Goal: Check status: Check status

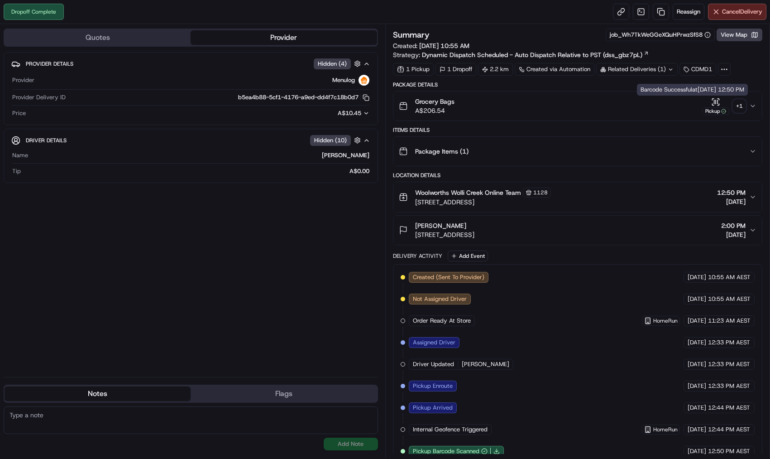
click at [737, 111] on div "+ 1" at bounding box center [739, 106] width 13 height 13
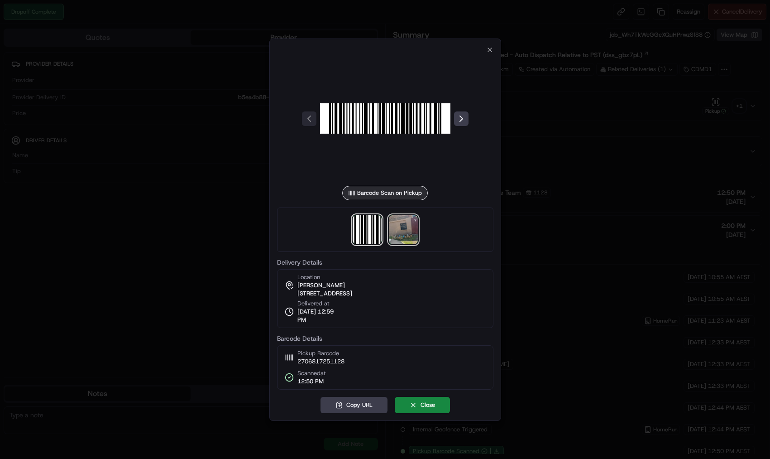
click at [402, 231] on img at bounding box center [403, 229] width 29 height 29
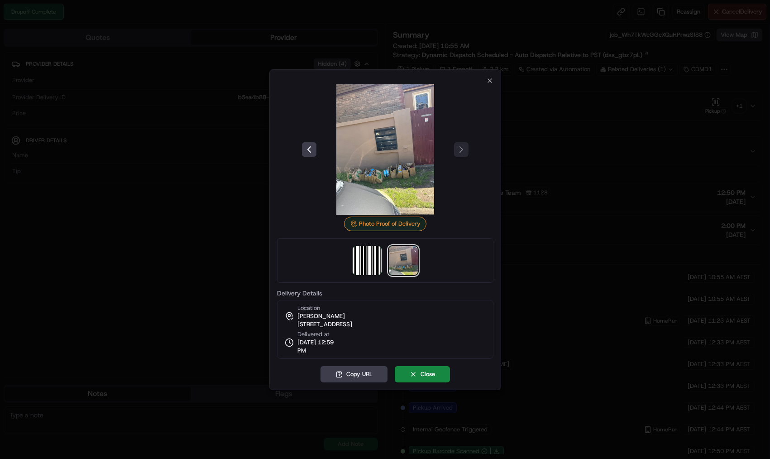
click at [483, 81] on div "Photo Proof of Delivery Delivery Details Location [PERSON_NAME] [STREET_ADDRESS…" at bounding box center [385, 218] width 217 height 282
click at [489, 79] on icon "button" at bounding box center [490, 81] width 4 height 4
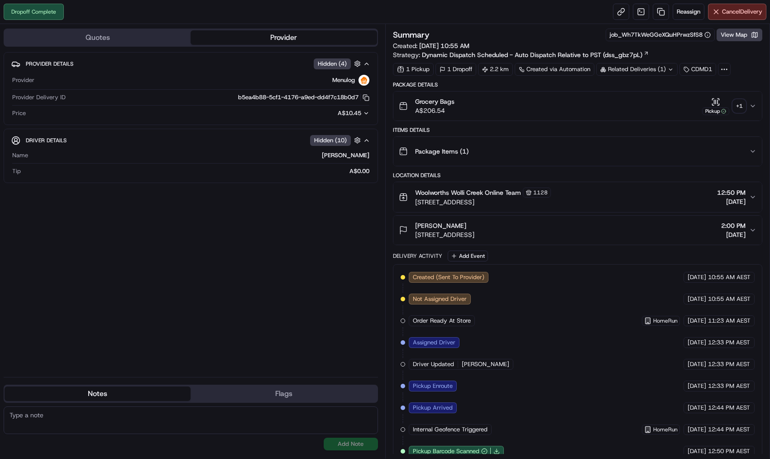
click at [741, 100] on div "+ 1" at bounding box center [739, 106] width 13 height 13
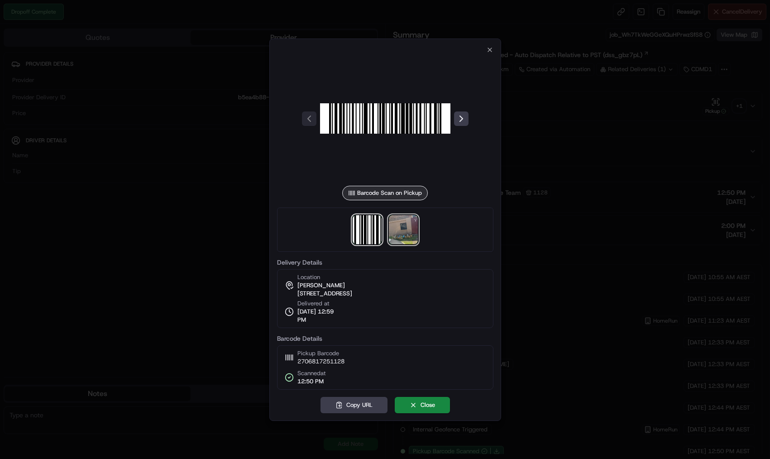
click at [401, 228] on img at bounding box center [403, 229] width 29 height 29
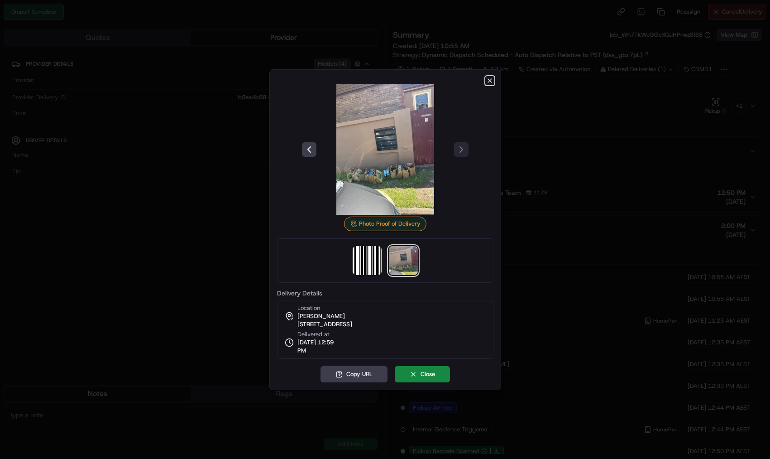
click at [493, 82] on icon "button" at bounding box center [489, 80] width 7 height 7
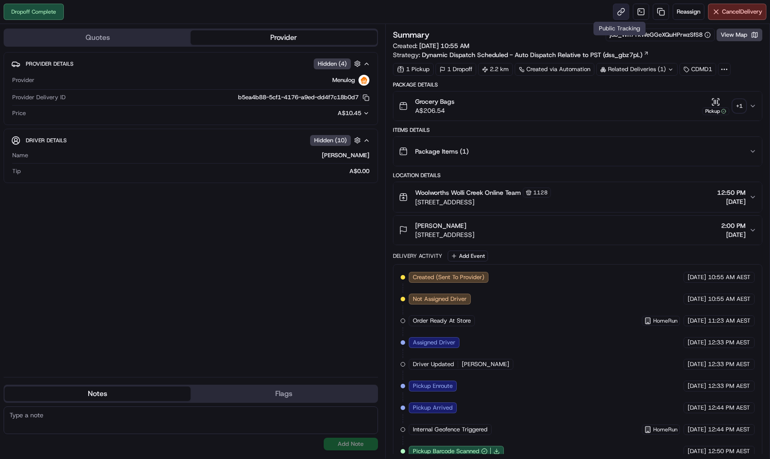
click at [615, 8] on link at bounding box center [621, 12] width 16 height 16
